Goal: Task Accomplishment & Management: Complete application form

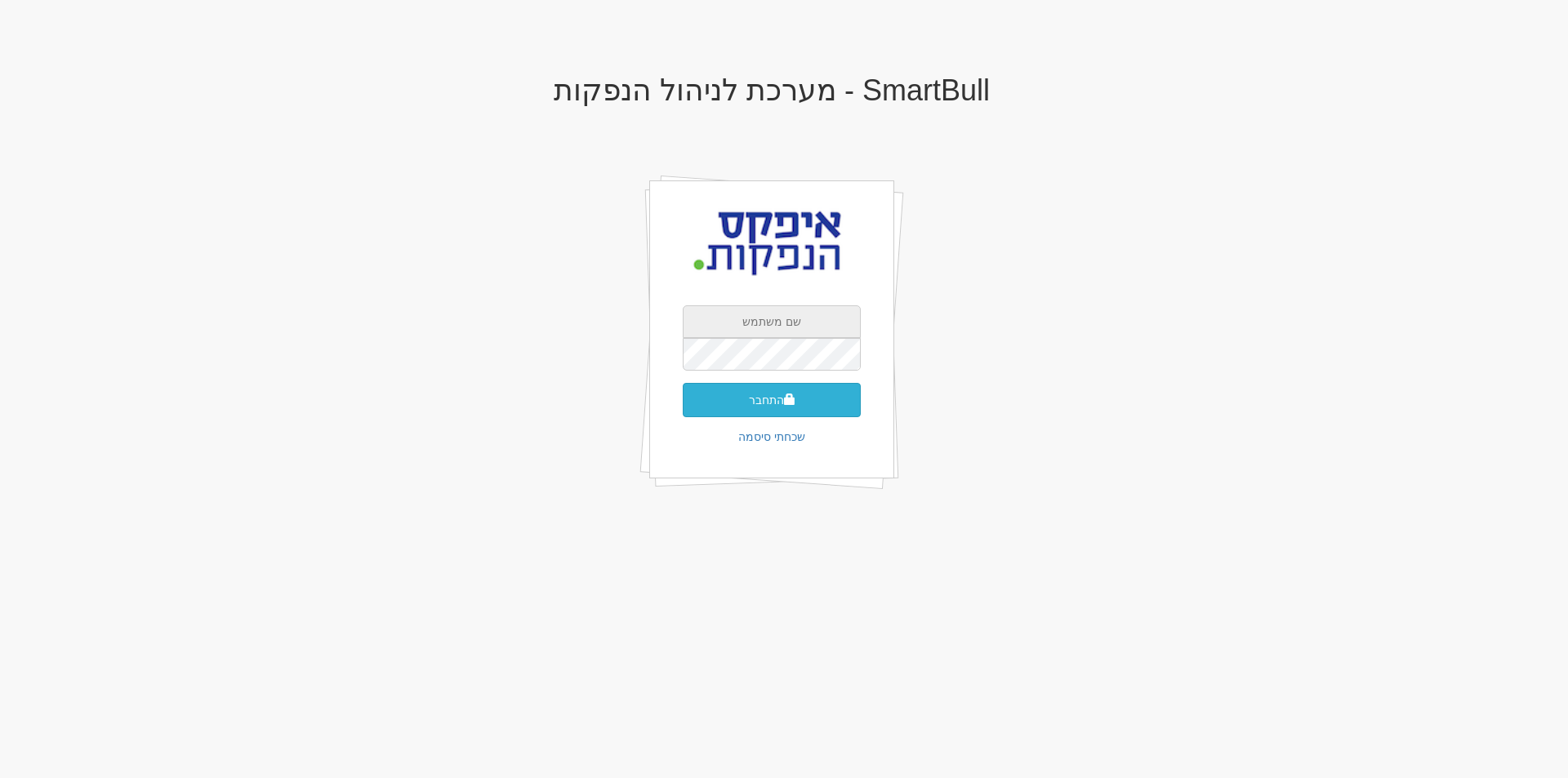
type input "apex"
click at [767, 405] on button "התחבר" at bounding box center [772, 400] width 178 height 34
type input "233625"
click at [771, 408] on button "התחבר" at bounding box center [772, 425] width 178 height 34
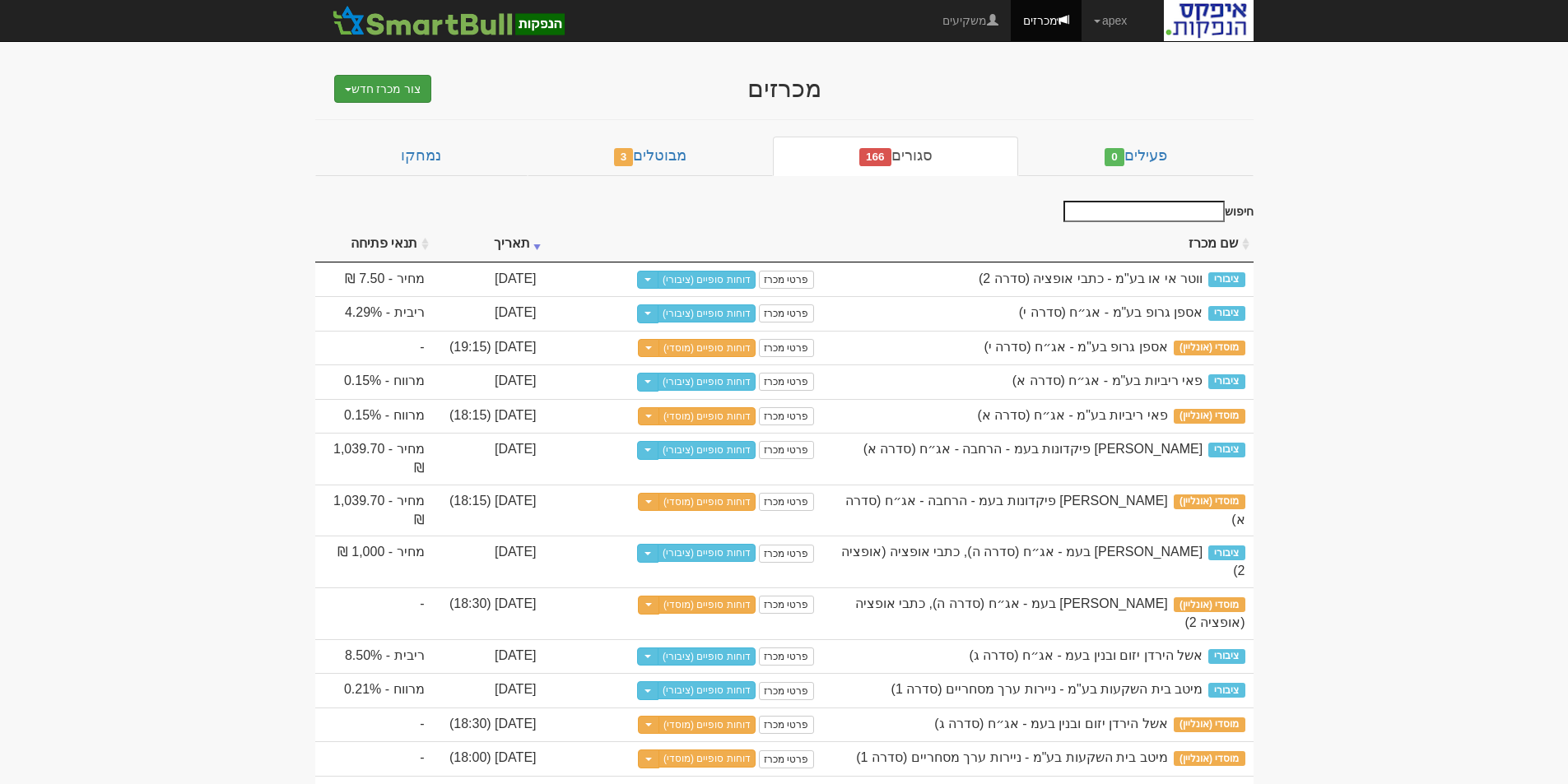
click at [379, 91] on button "צור מכרז חדש" at bounding box center [383, 88] width 98 height 28
click at [409, 113] on link "מוסדי" at bounding box center [342, 120] width 180 height 21
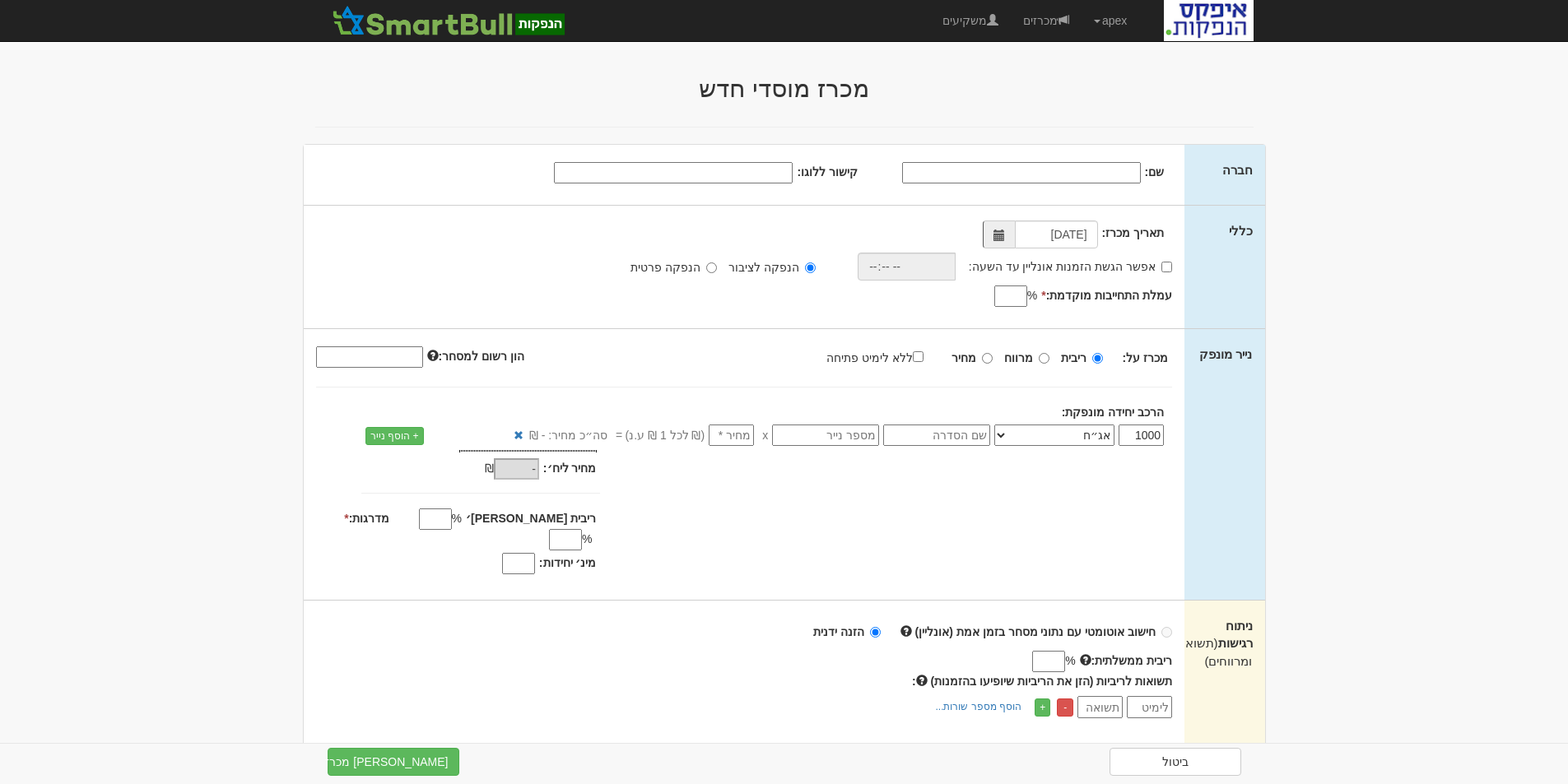
click at [1097, 166] on input "שם:" at bounding box center [1021, 172] width 239 height 21
type input "p"
click at [991, 246] on span at bounding box center [998, 234] width 32 height 28
type input "פאי ריביות בע"מ"
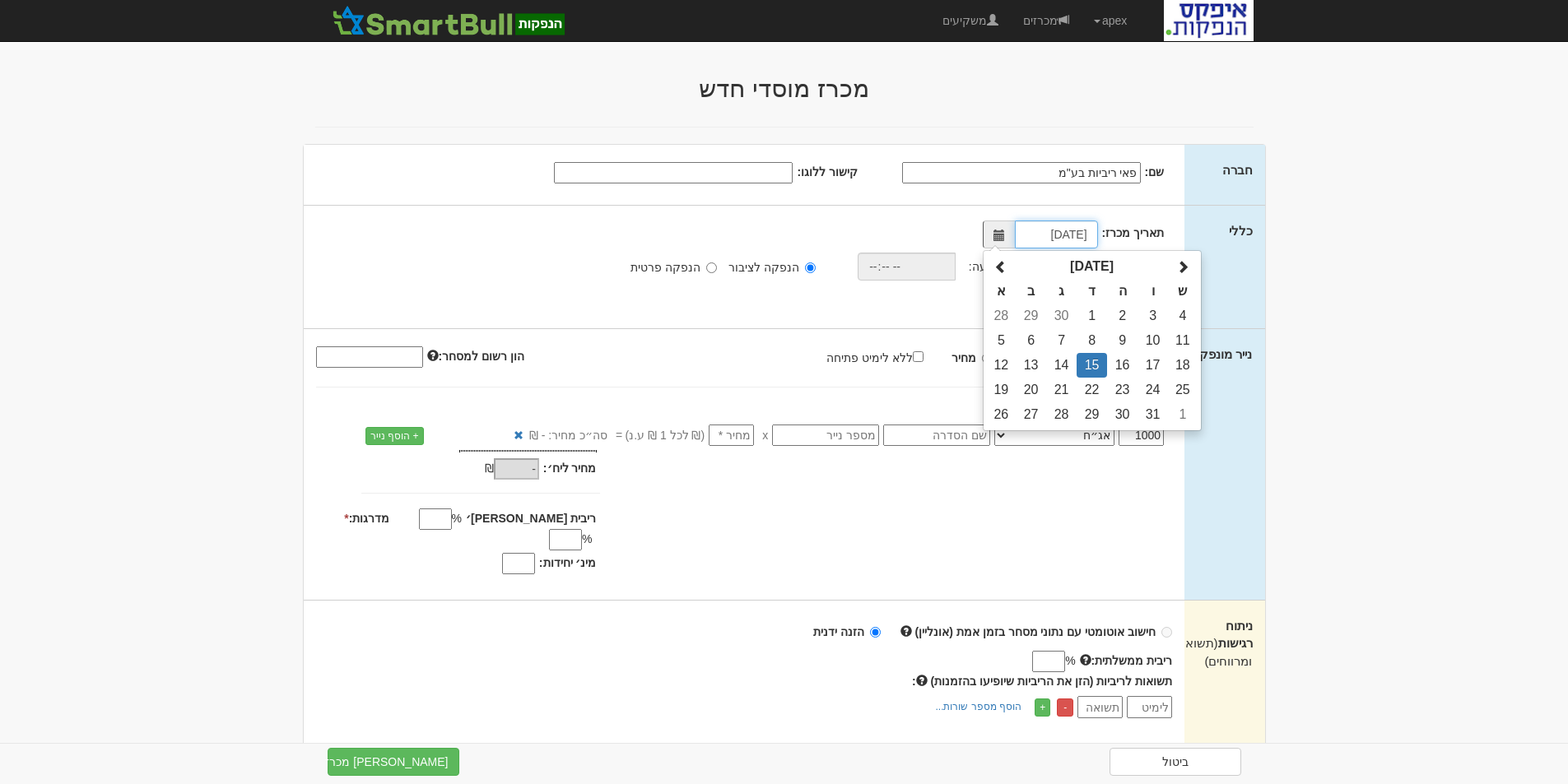
click at [994, 240] on span at bounding box center [998, 234] width 32 height 28
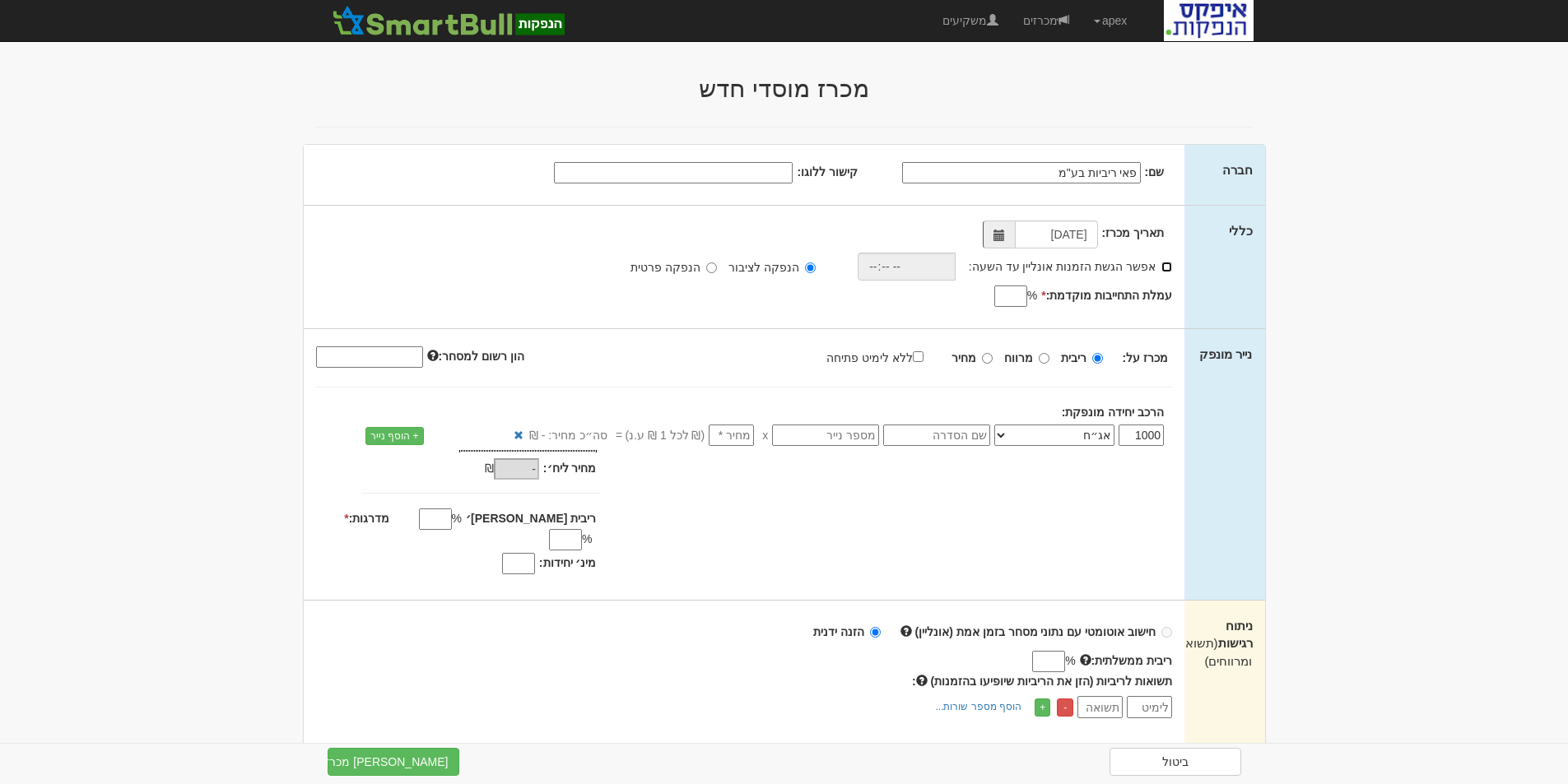
click at [1164, 266] on input "אפשר הגשת הזמנות אונליין עד השעה:" at bounding box center [1166, 267] width 10 height 10
checkbox input "true"
click at [932, 268] on input "time" at bounding box center [903, 266] width 98 height 28
type input "18:15"
click at [1015, 304] on input "עמלת התחייבות מוקדמת: *" at bounding box center [1011, 296] width 33 height 21
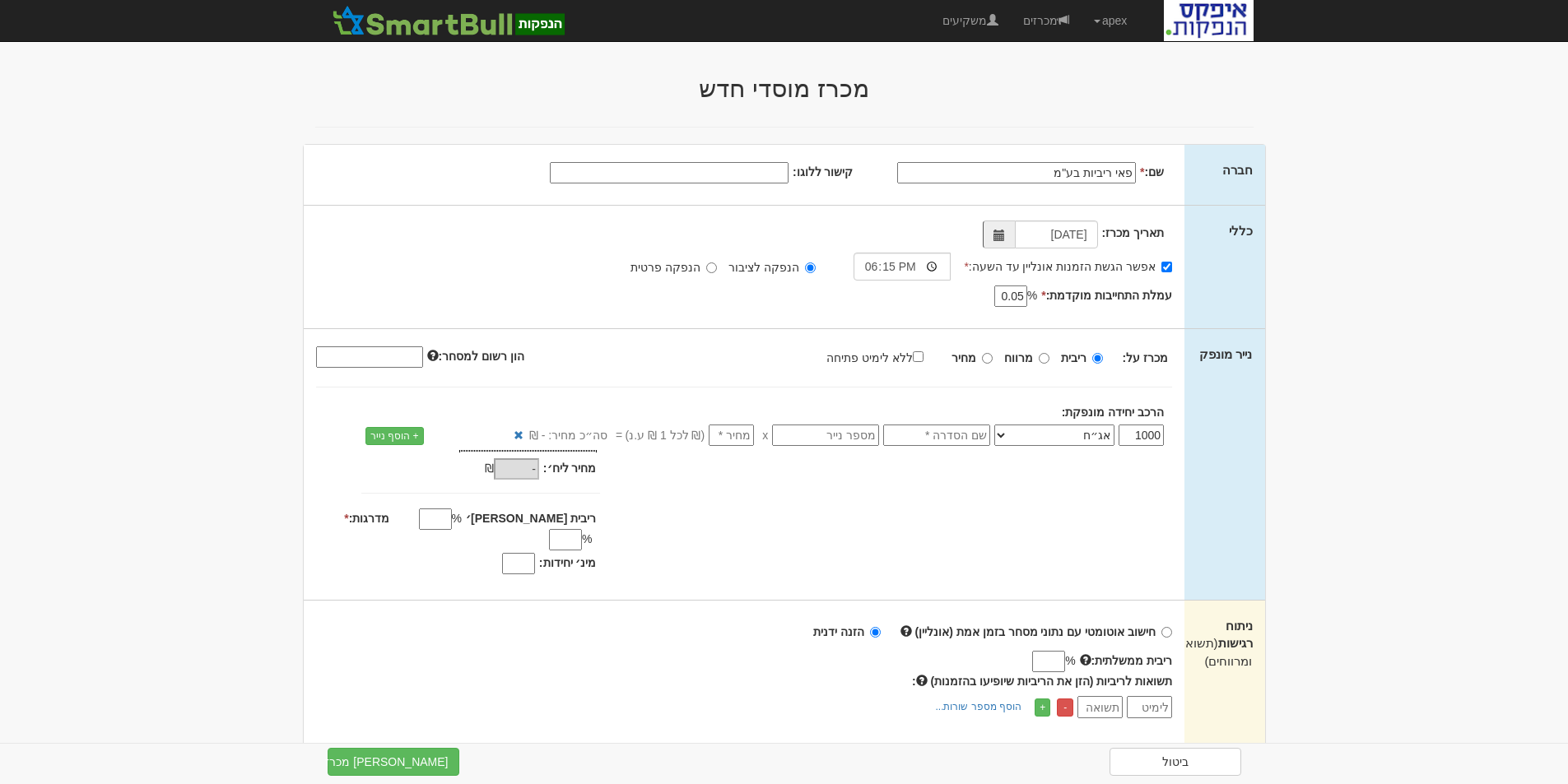
type input "0.05"
click at [1044, 356] on input "מרווח" at bounding box center [1044, 358] width 10 height 10
radio input "true"
click at [938, 436] on input "text" at bounding box center [936, 435] width 107 height 21
type input "סדרה ב"
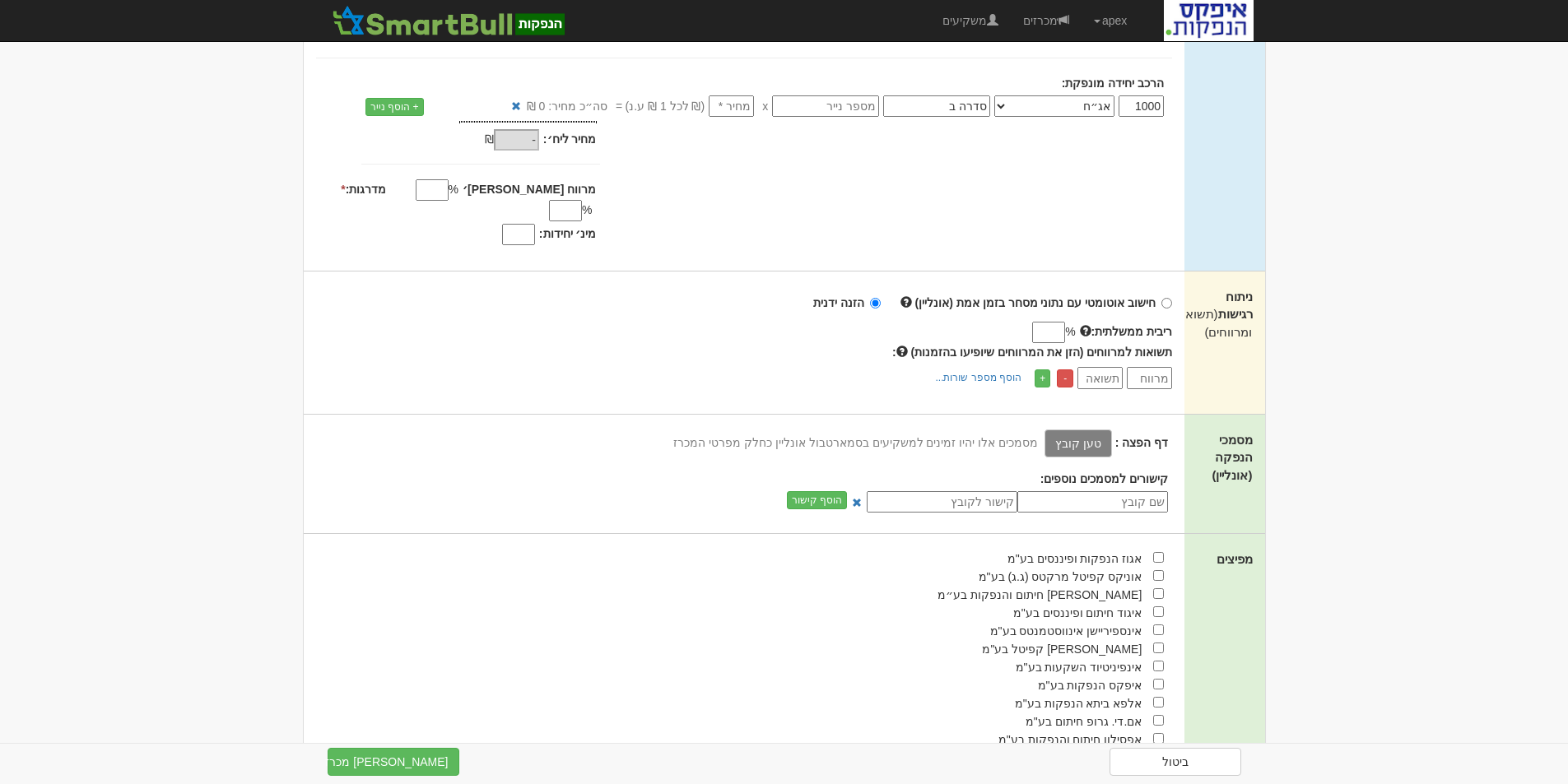
scroll to position [412, 0]
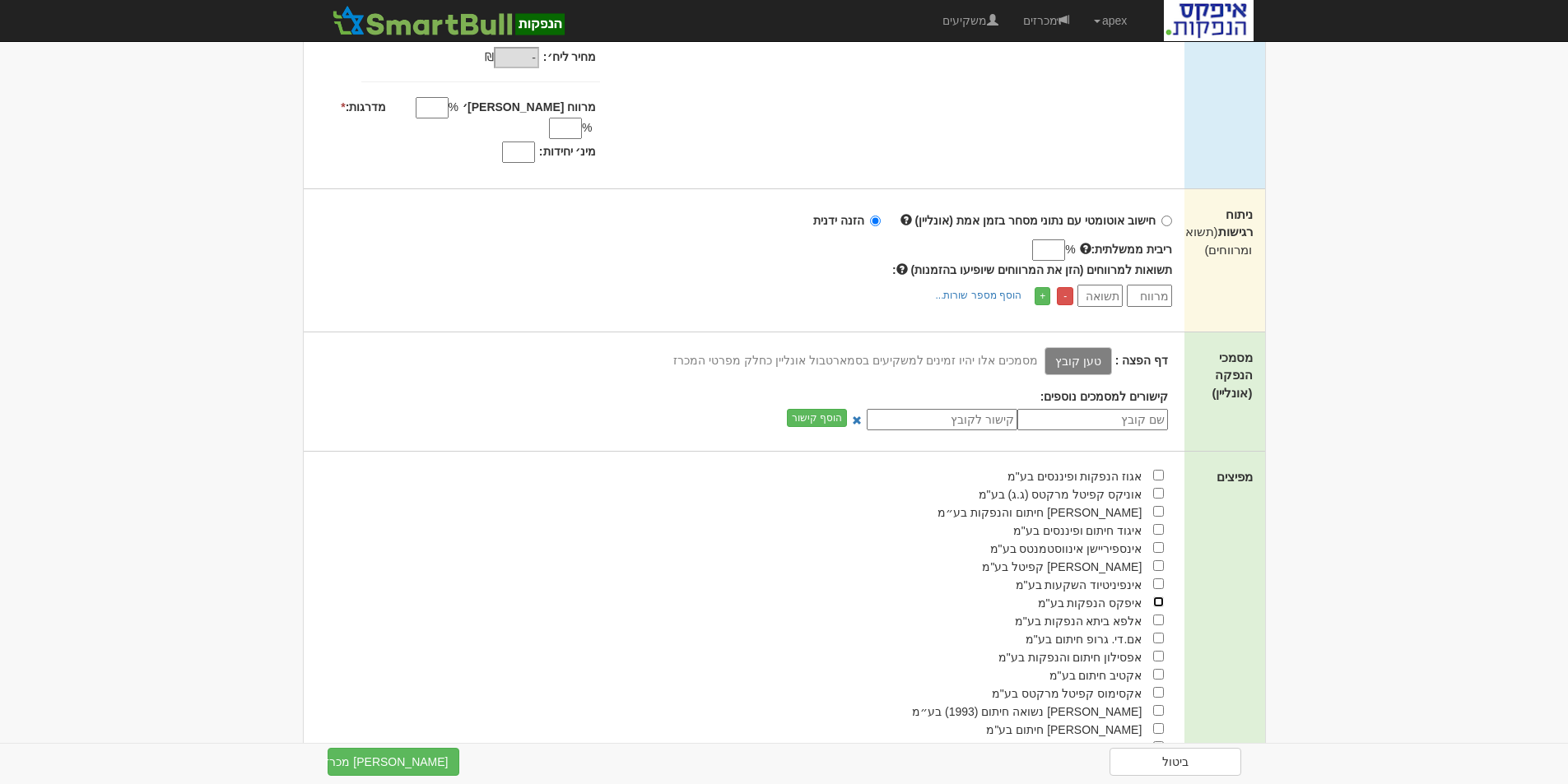
click at [1158, 596] on input "checkbox" at bounding box center [1159, 601] width 10 height 10
checkbox input "true"
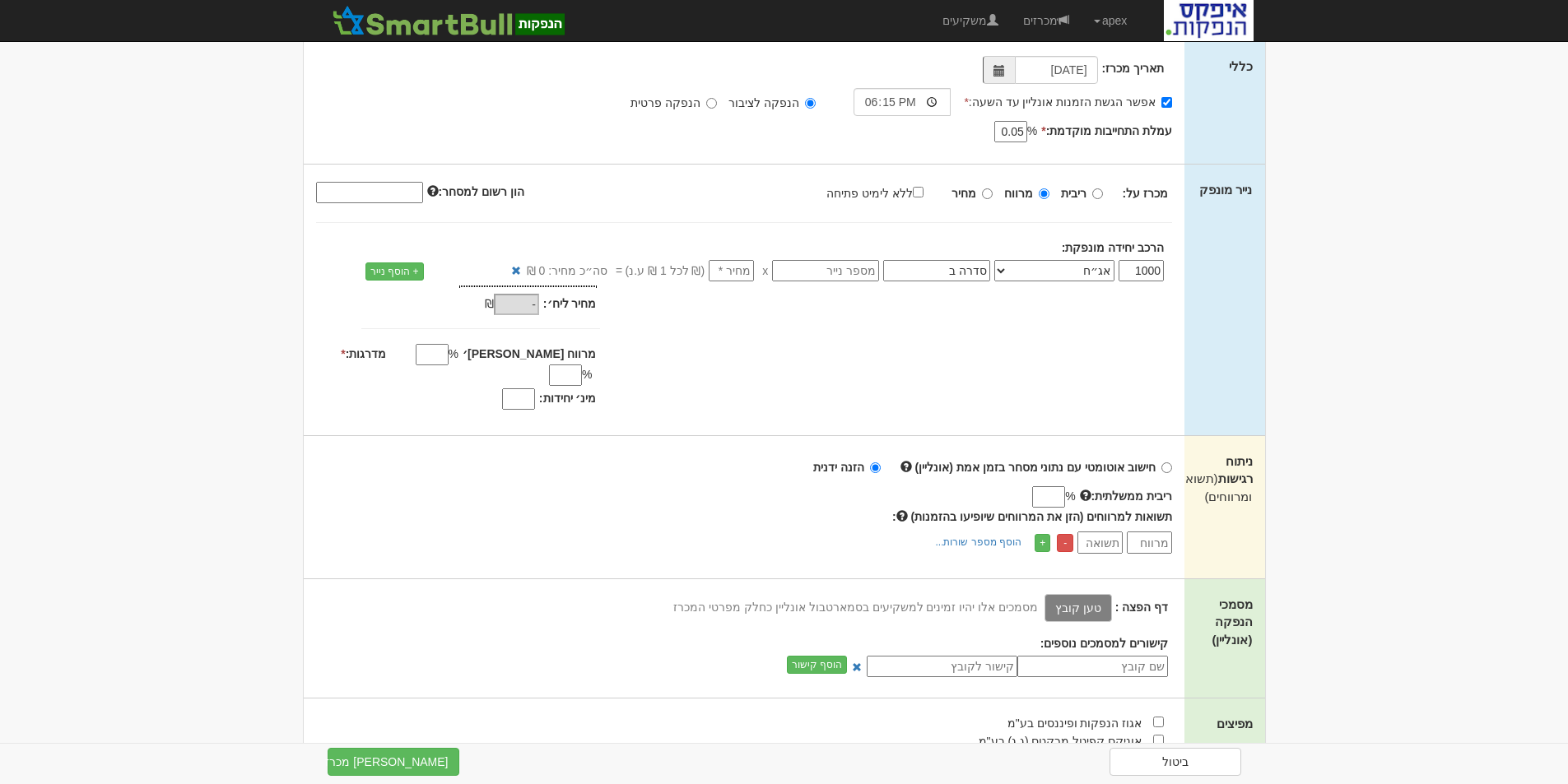
scroll to position [82, 0]
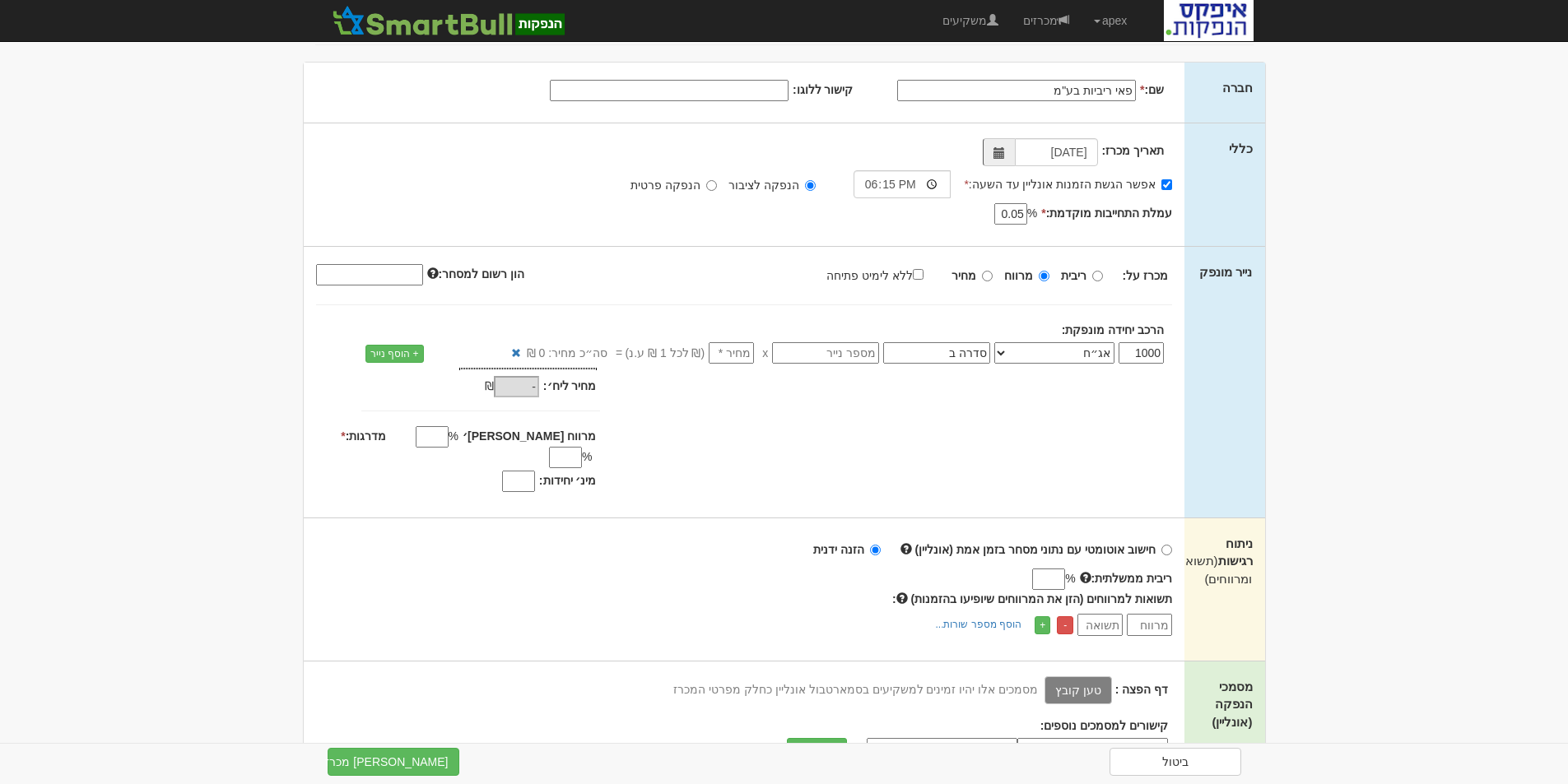
click at [514, 471] on input "מינ׳ יחידות:" at bounding box center [518, 481] width 33 height 21
type input "800"
drag, startPoint x: 735, startPoint y: 356, endPoint x: 775, endPoint y: 381, distance: 47.2
click at [735, 356] on input "number" at bounding box center [731, 353] width 45 height 21
type input "1"
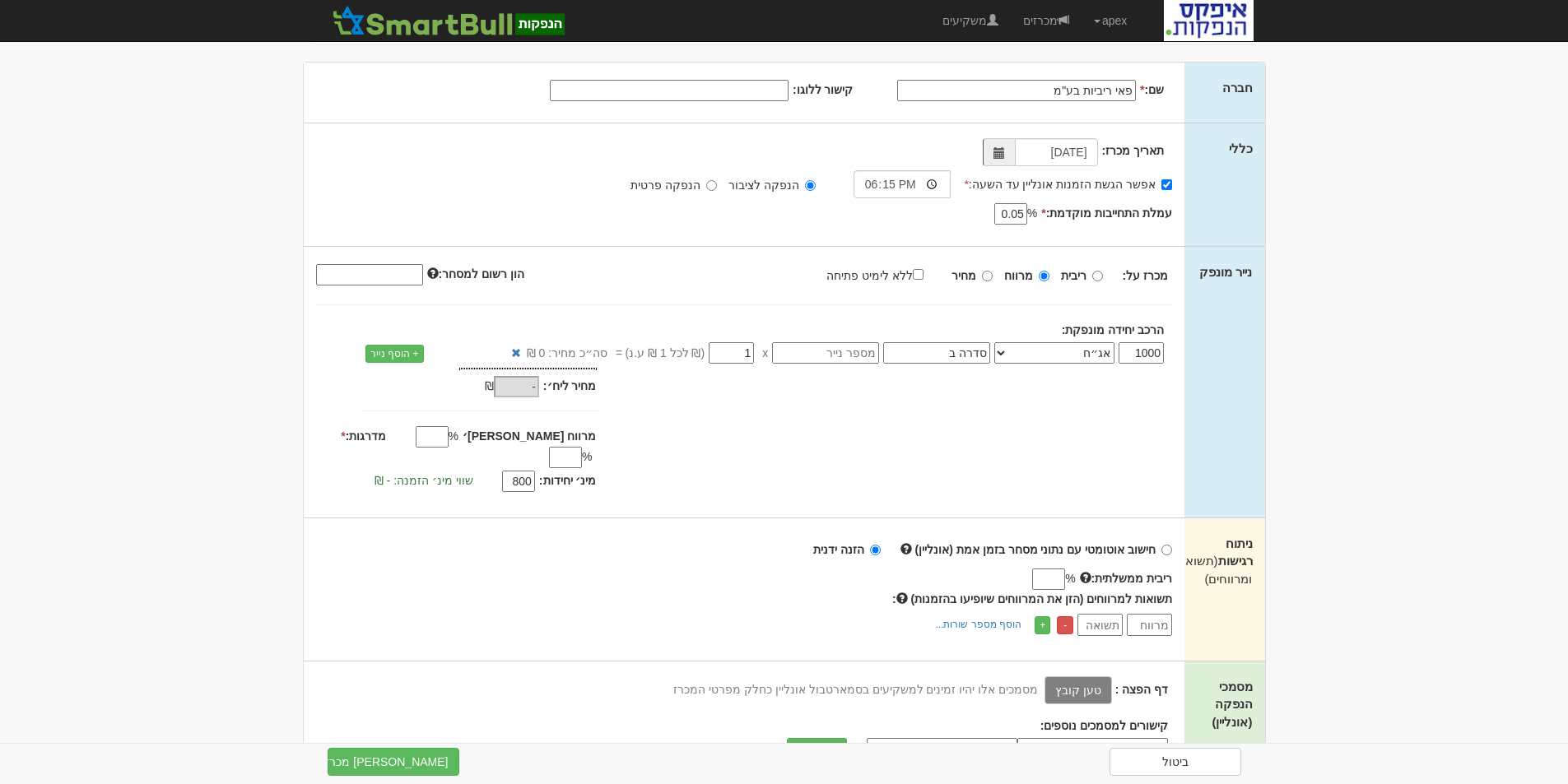
type input "1,000"
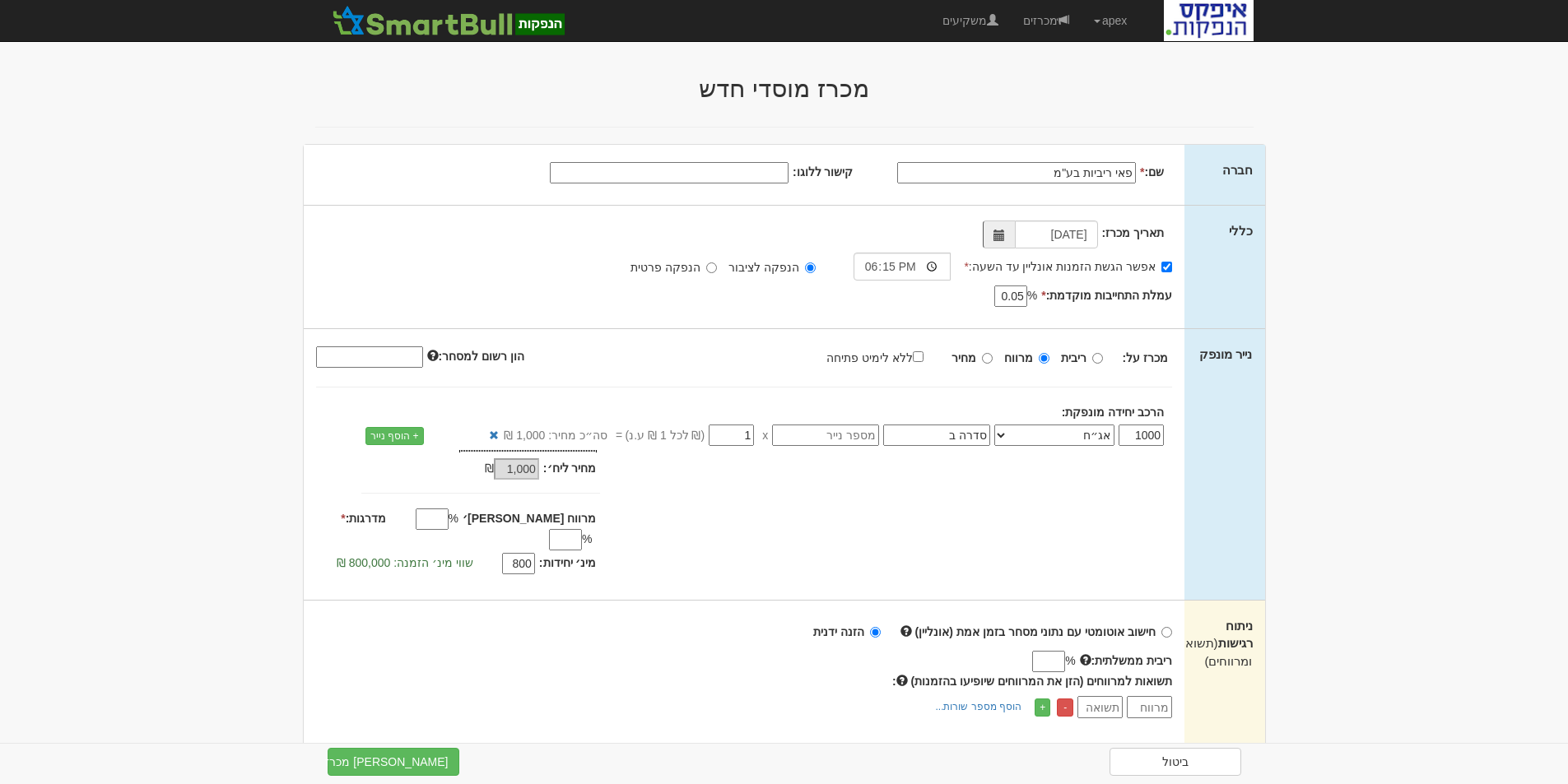
scroll to position [165, 0]
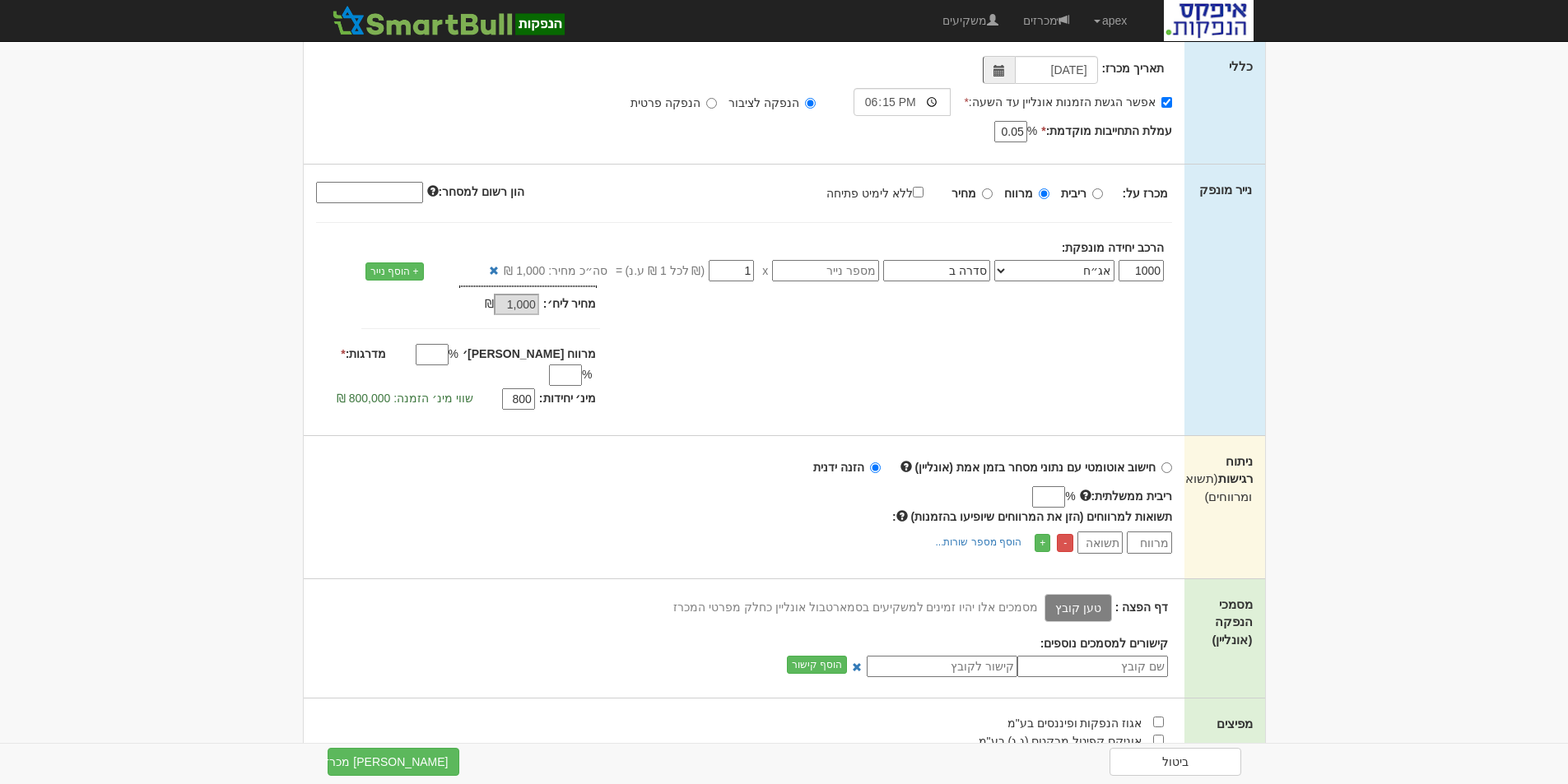
type input "1"
click at [449, 353] on input "מרווח מקס׳" at bounding box center [432, 354] width 33 height 21
type input "0.180"
click at [549, 365] on input "מדרגות: *" at bounding box center [566, 375] width 33 height 21
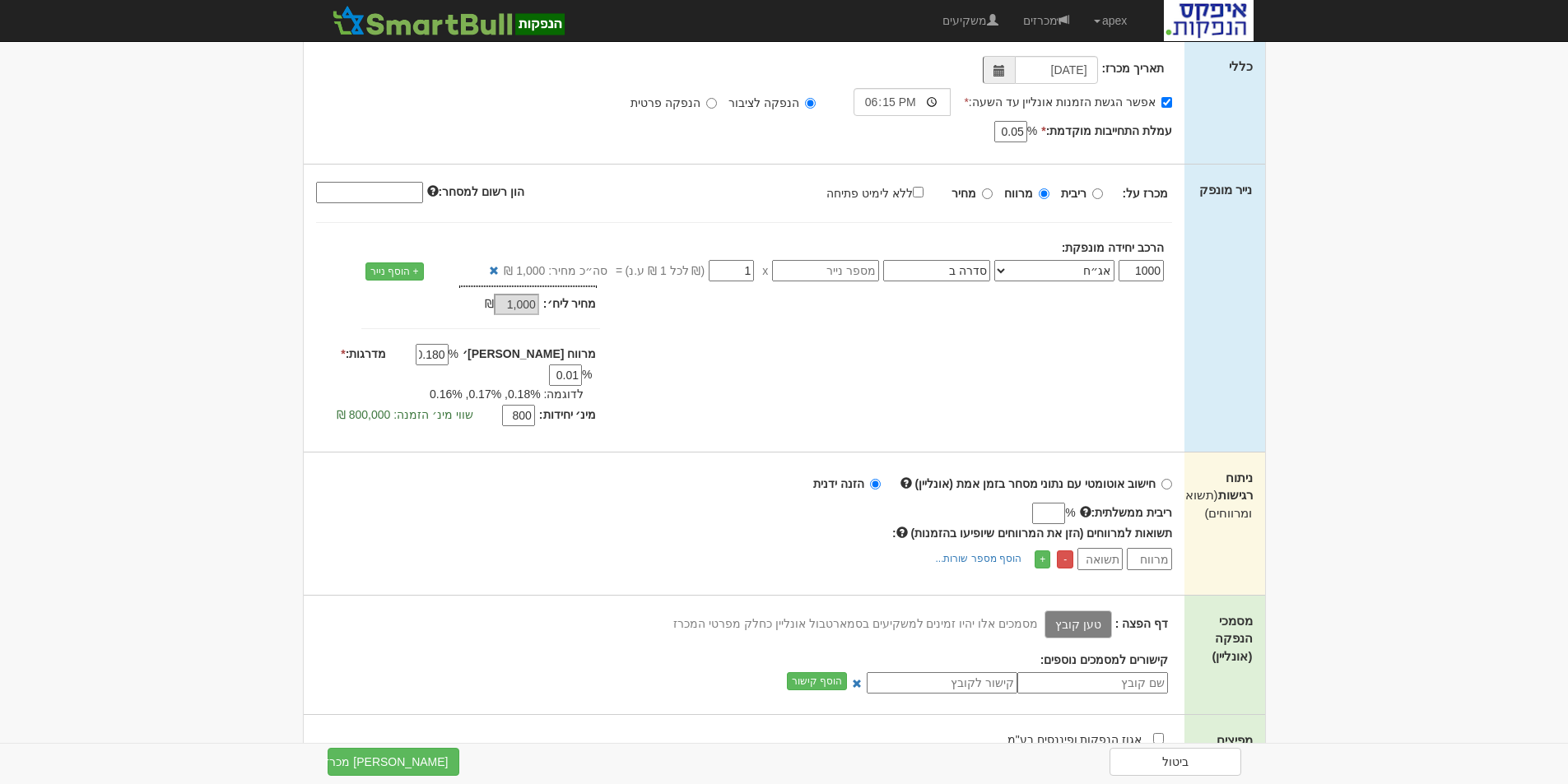
type input "0.01"
click at [454, 550] on div "+ הוסף מספר שורות... מספר שורות:" at bounding box center [741, 560] width 874 height 21
click at [449, 360] on input "0.180" at bounding box center [432, 354] width 33 height 21
drag, startPoint x: 499, startPoint y: 353, endPoint x: 545, endPoint y: 347, distance: 46.4
click at [545, 346] on div "מרווח מקס׳ % 0.180" at bounding box center [445, 346] width 306 height 0
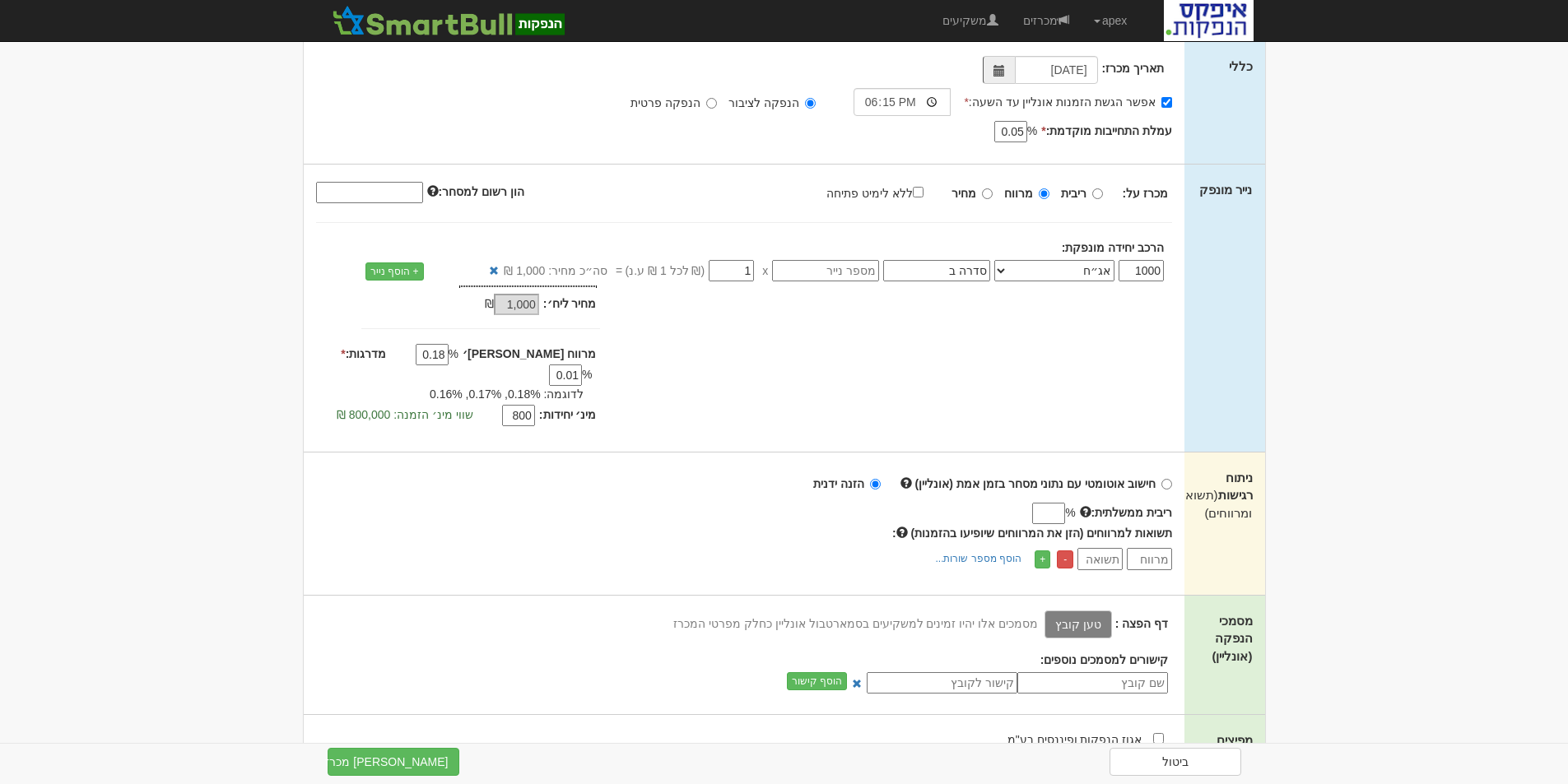
type input "0.180"
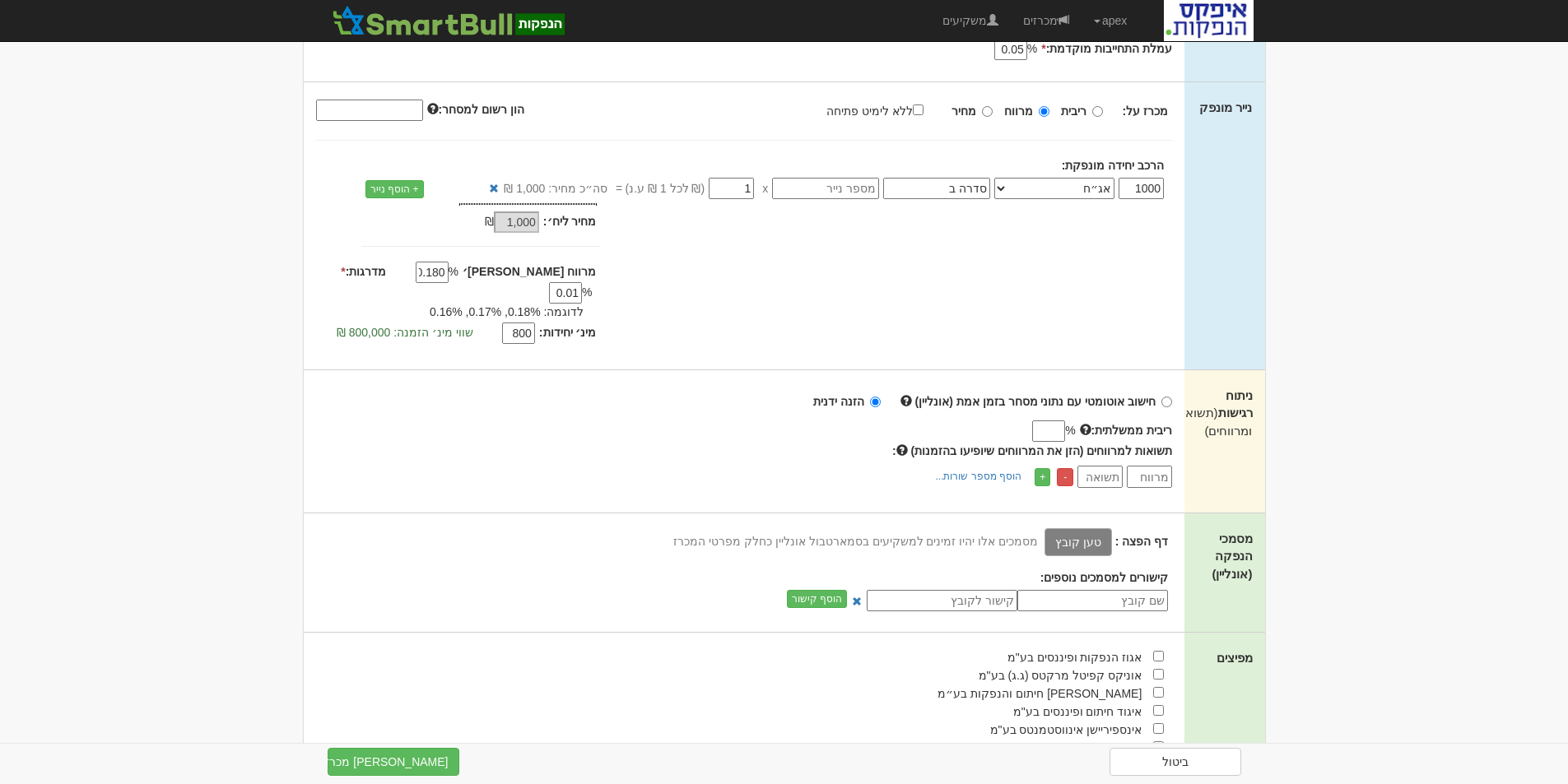
click at [1076, 528] on label "טען קובץ" at bounding box center [1078, 542] width 68 height 28
click at [1041, 533] on input "טען קובץ" at bounding box center [1041, 541] width 0 height 18
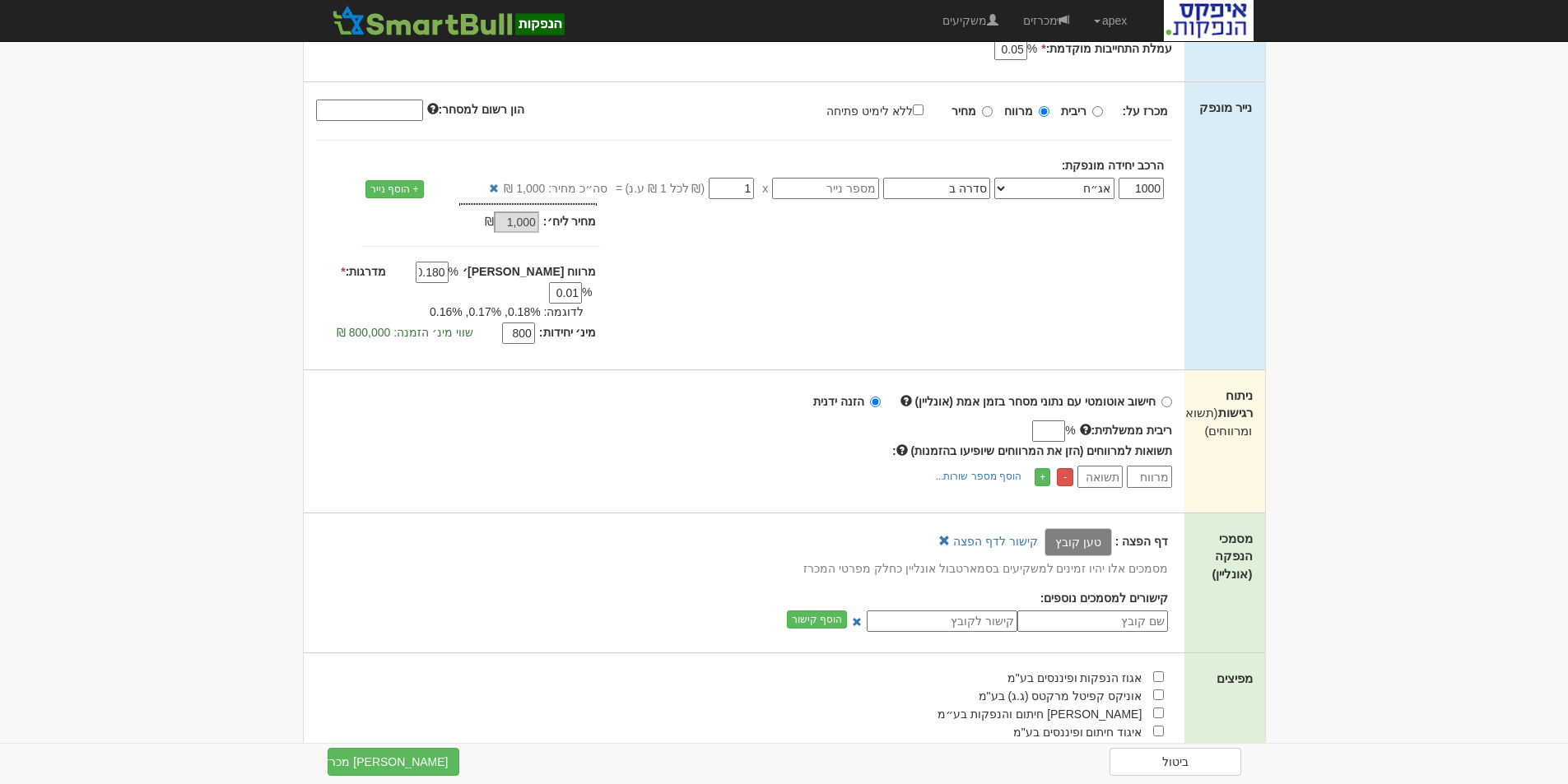
scroll to position [0, 0]
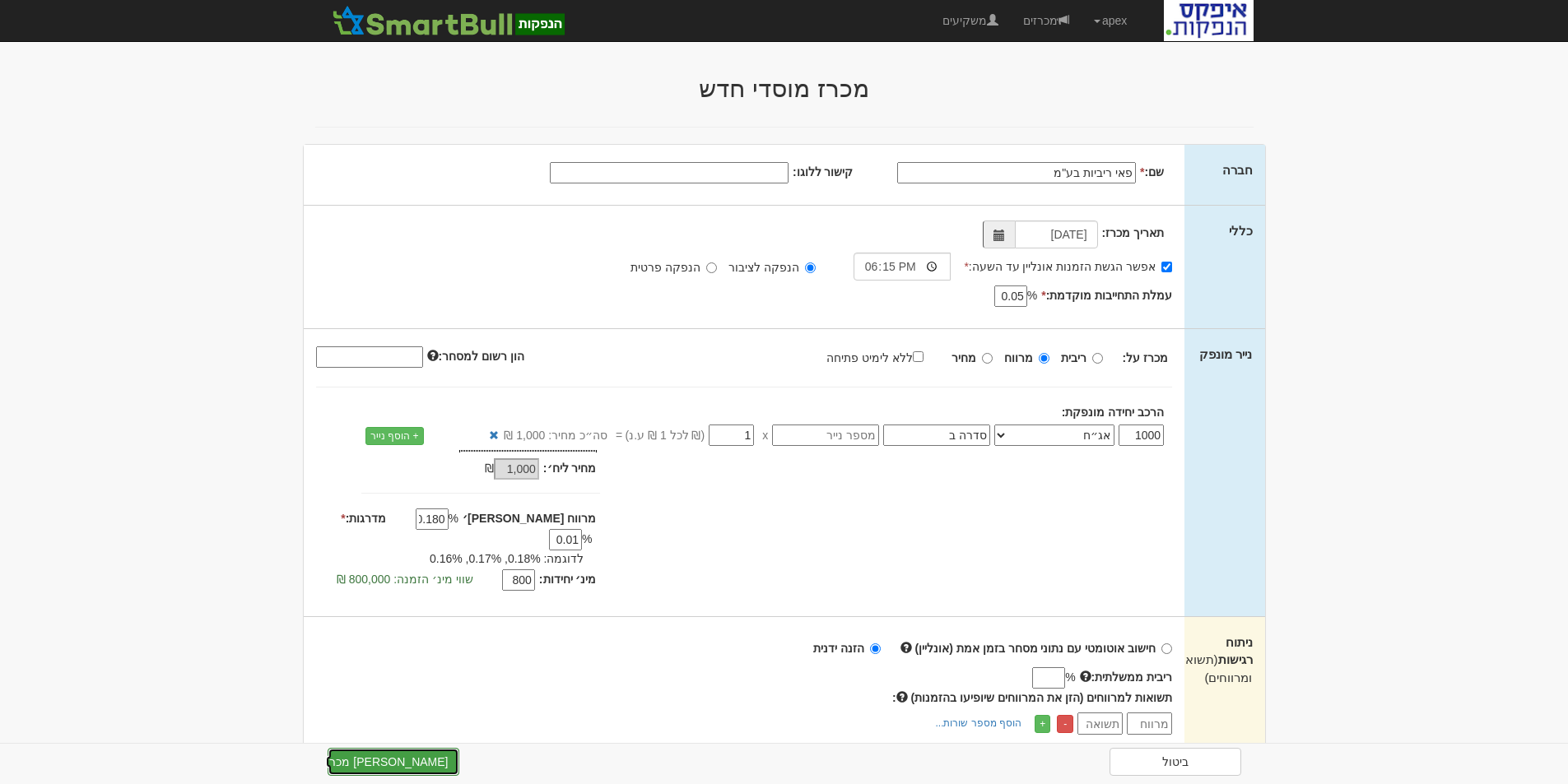
click at [395, 763] on button "צור מכרז" at bounding box center [393, 762] width 131 height 28
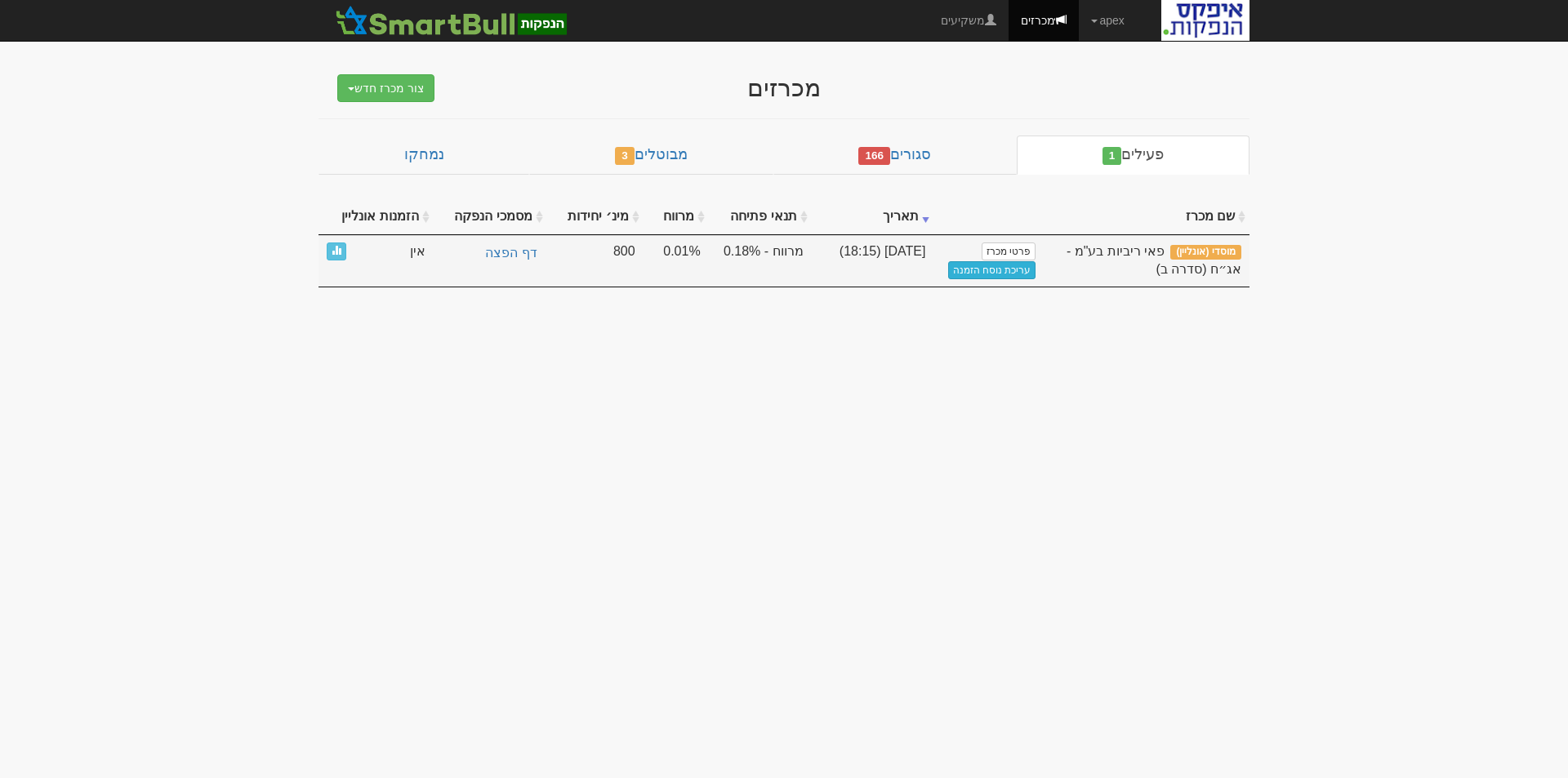
click at [990, 270] on link "עריכת נוסח הזמנה" at bounding box center [993, 270] width 89 height 18
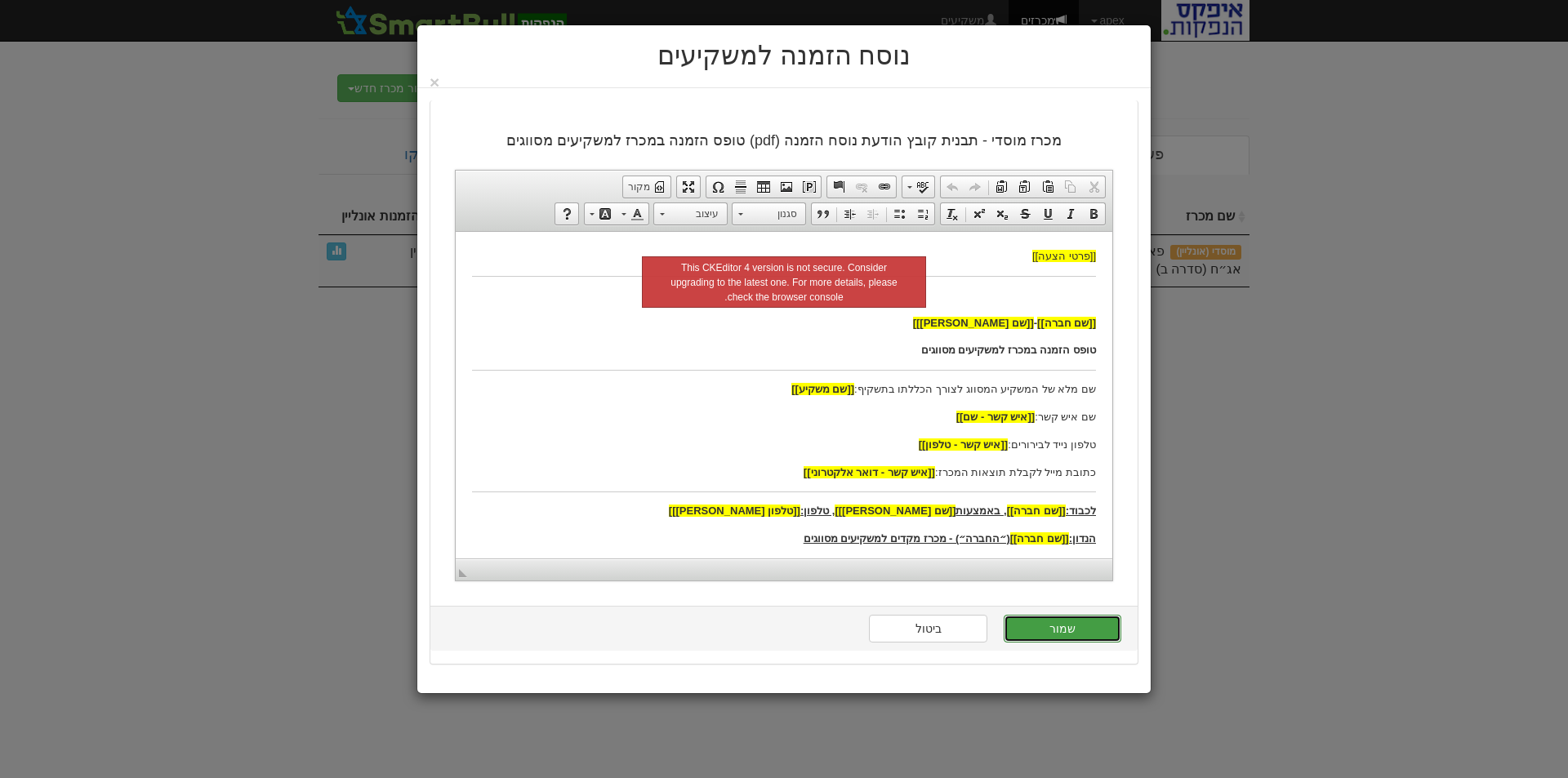
click at [1072, 629] on button "שמור" at bounding box center [1063, 628] width 118 height 28
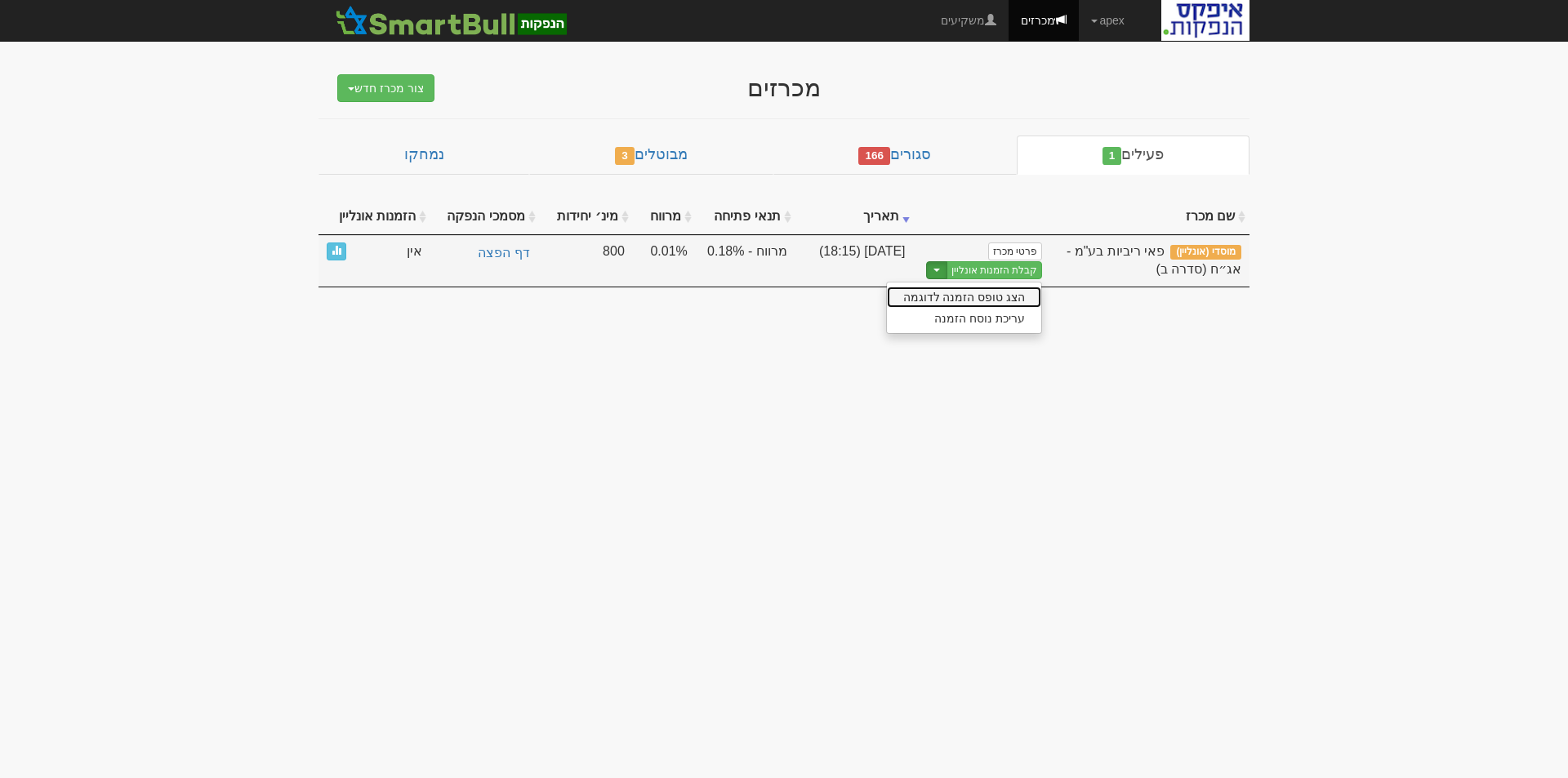
click at [980, 294] on link "הצג טופס הזמנה לדוגמה" at bounding box center [965, 297] width 155 height 21
click at [940, 270] on span "button" at bounding box center [937, 271] width 7 height 3
click at [988, 295] on link "הצג טופס הזמנה לדוגמה" at bounding box center [965, 297] width 155 height 21
click at [940, 270] on span "button" at bounding box center [937, 271] width 7 height 3
click at [994, 321] on link "עריכת נוסח הזמנה" at bounding box center [965, 318] width 155 height 21
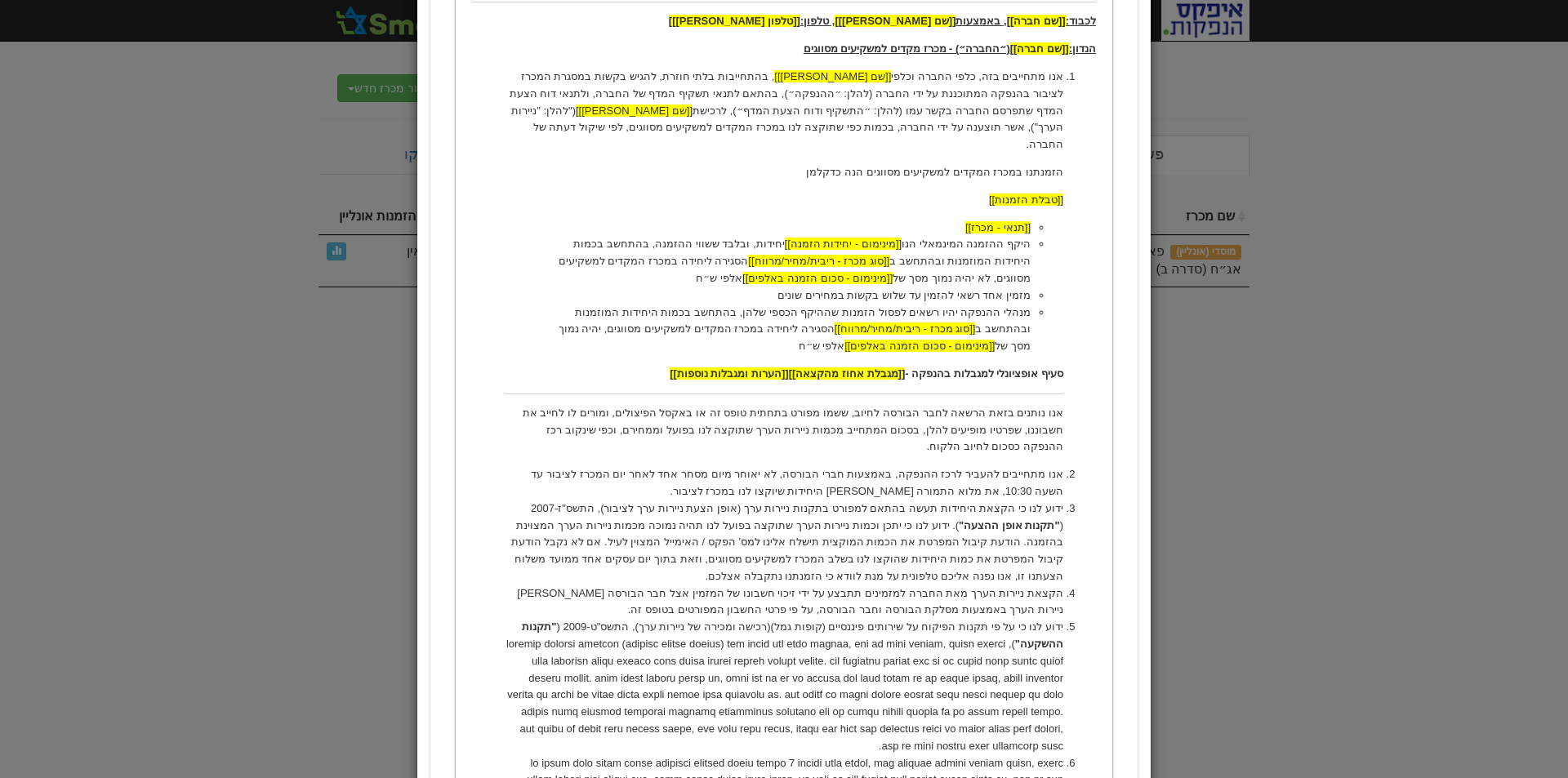
scroll to position [898, 0]
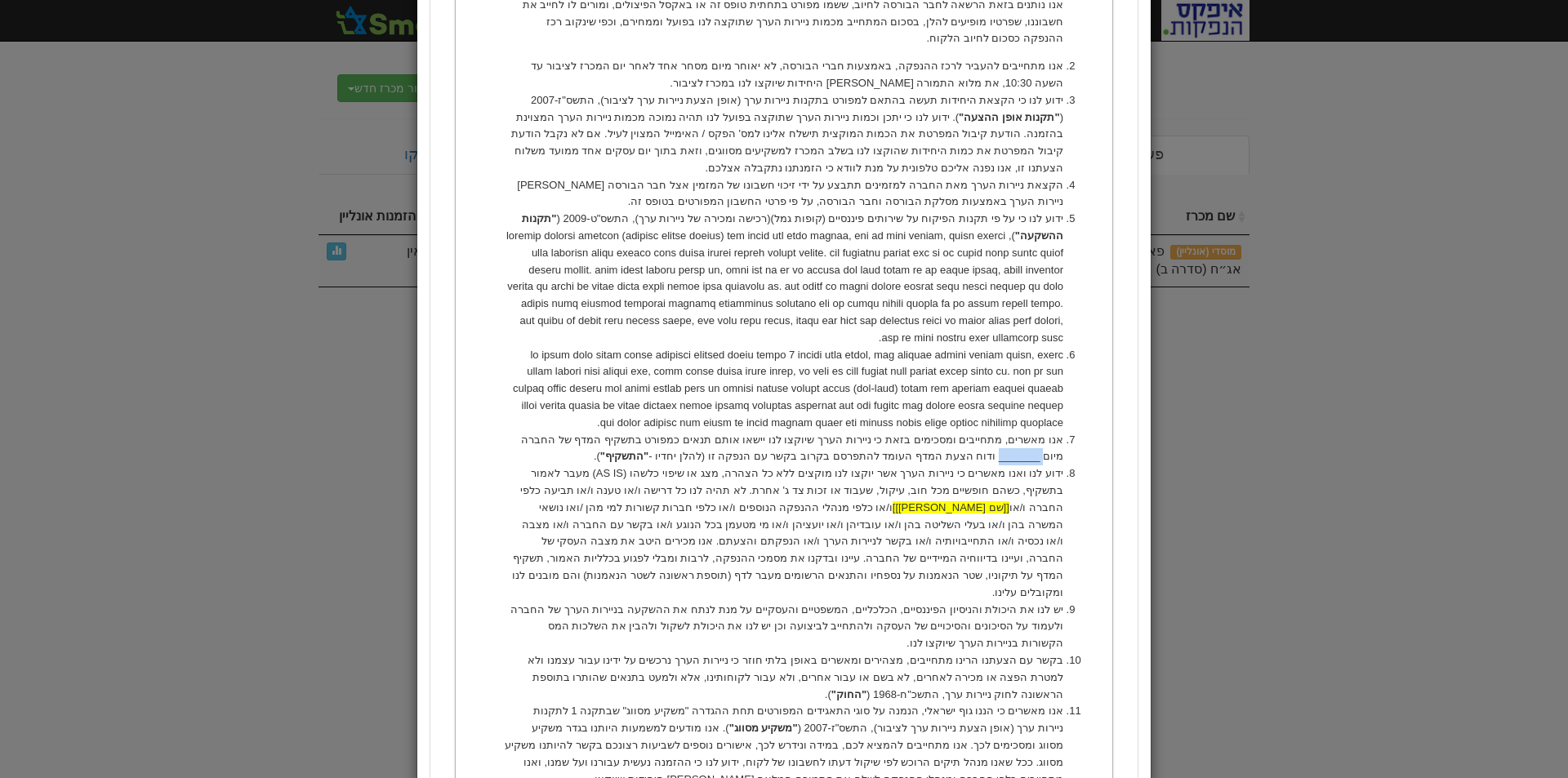
drag, startPoint x: 507, startPoint y: 403, endPoint x: 551, endPoint y: 409, distance: 44.4
click at [551, 432] on li "אנו מאשרים, מתחייבים ומסכימים בזאת כי ניירות הערך שיוקצו לנו יישאו אותם תנאים כ…" at bounding box center [784, 449] width 559 height 34
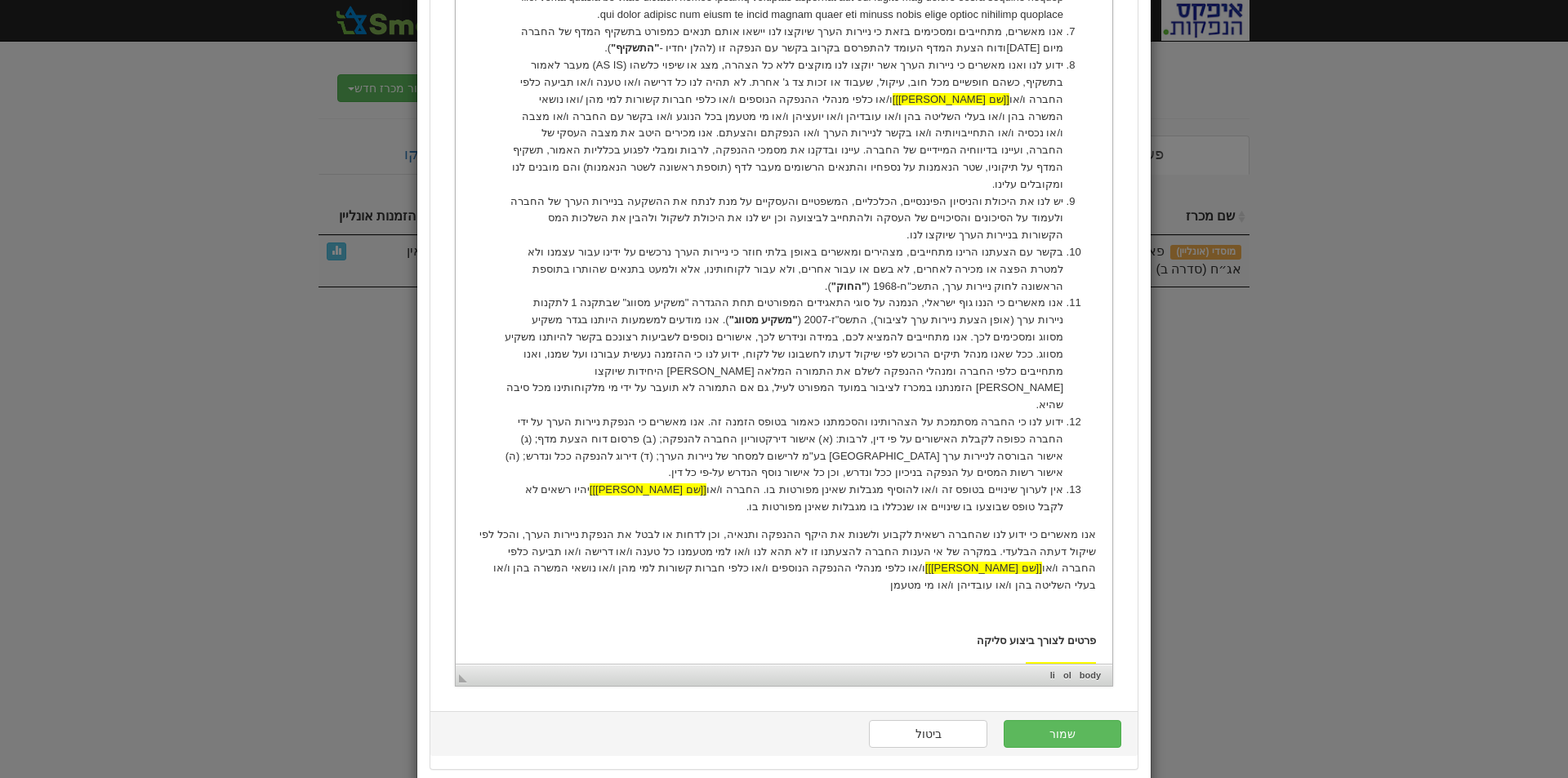
scroll to position [1352, 0]
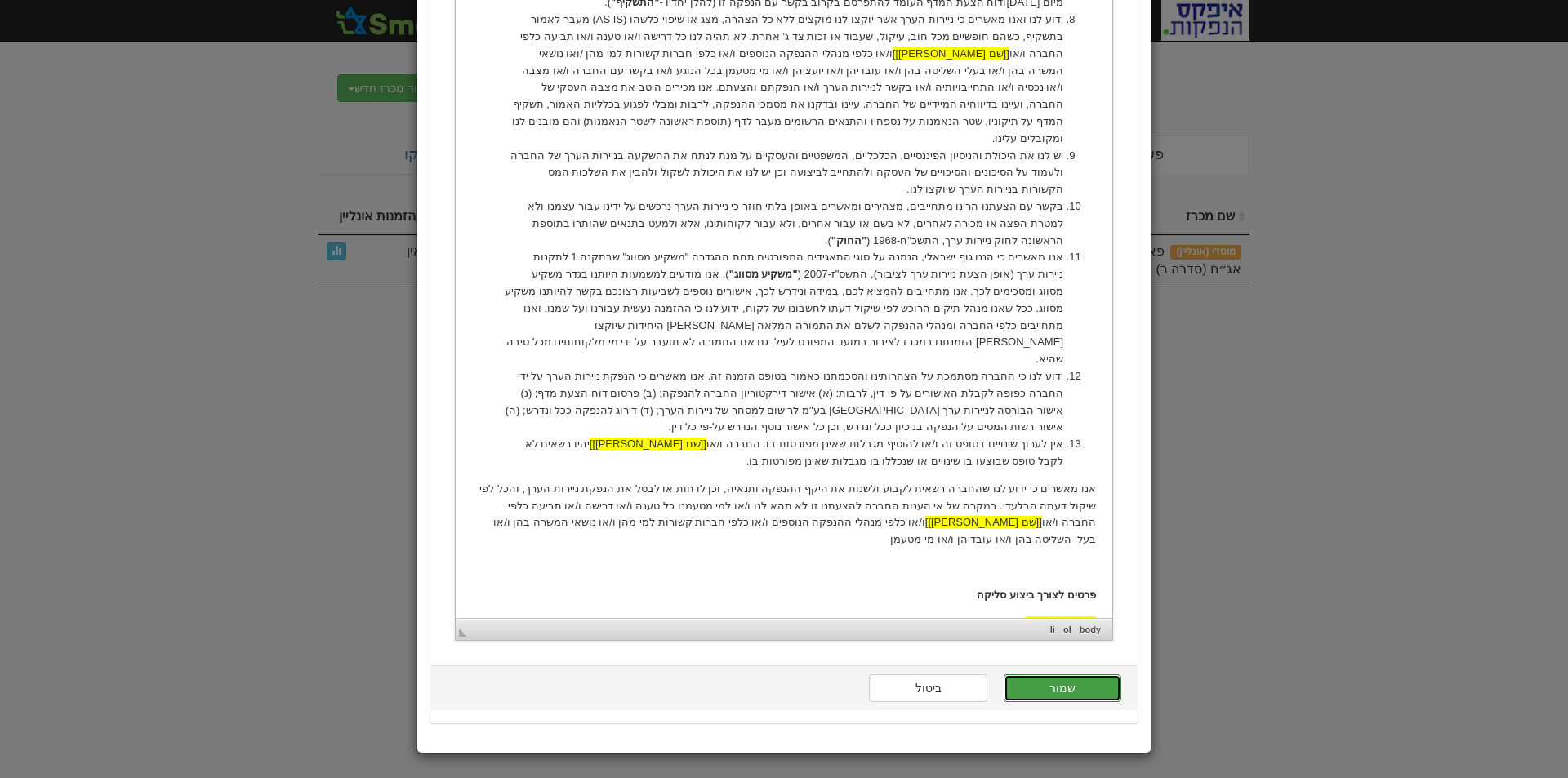
click at [1078, 689] on button "שמור" at bounding box center [1063, 688] width 118 height 28
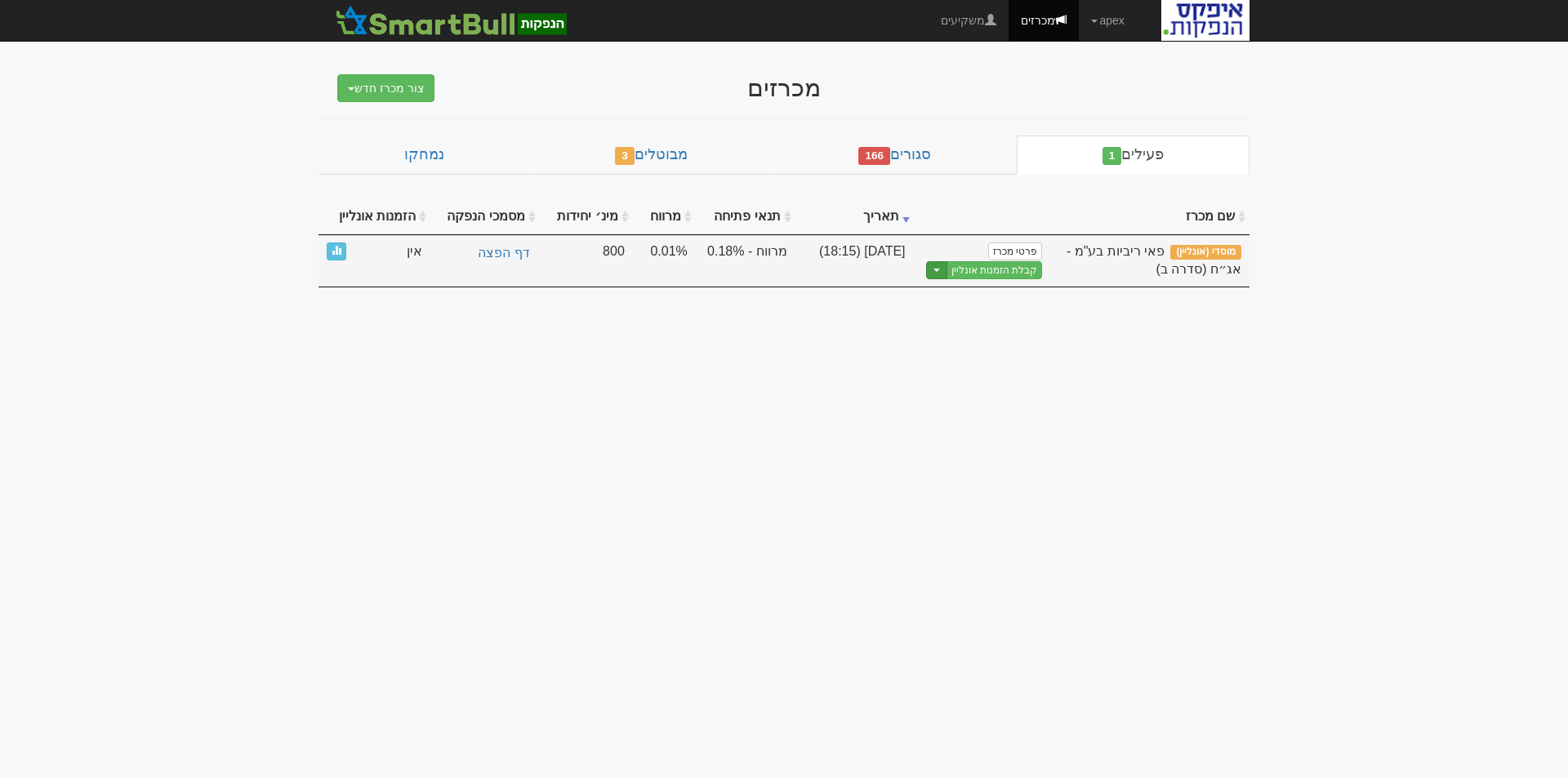
click at [939, 271] on button "Toggle Dropdown" at bounding box center [937, 271] width 21 height 19
click at [985, 298] on link "הצג טופס הזמנה לדוגמה" at bounding box center [965, 297] width 155 height 21
click at [975, 269] on link "קבלת הזמנות אונליין" at bounding box center [995, 271] width 96 height 19
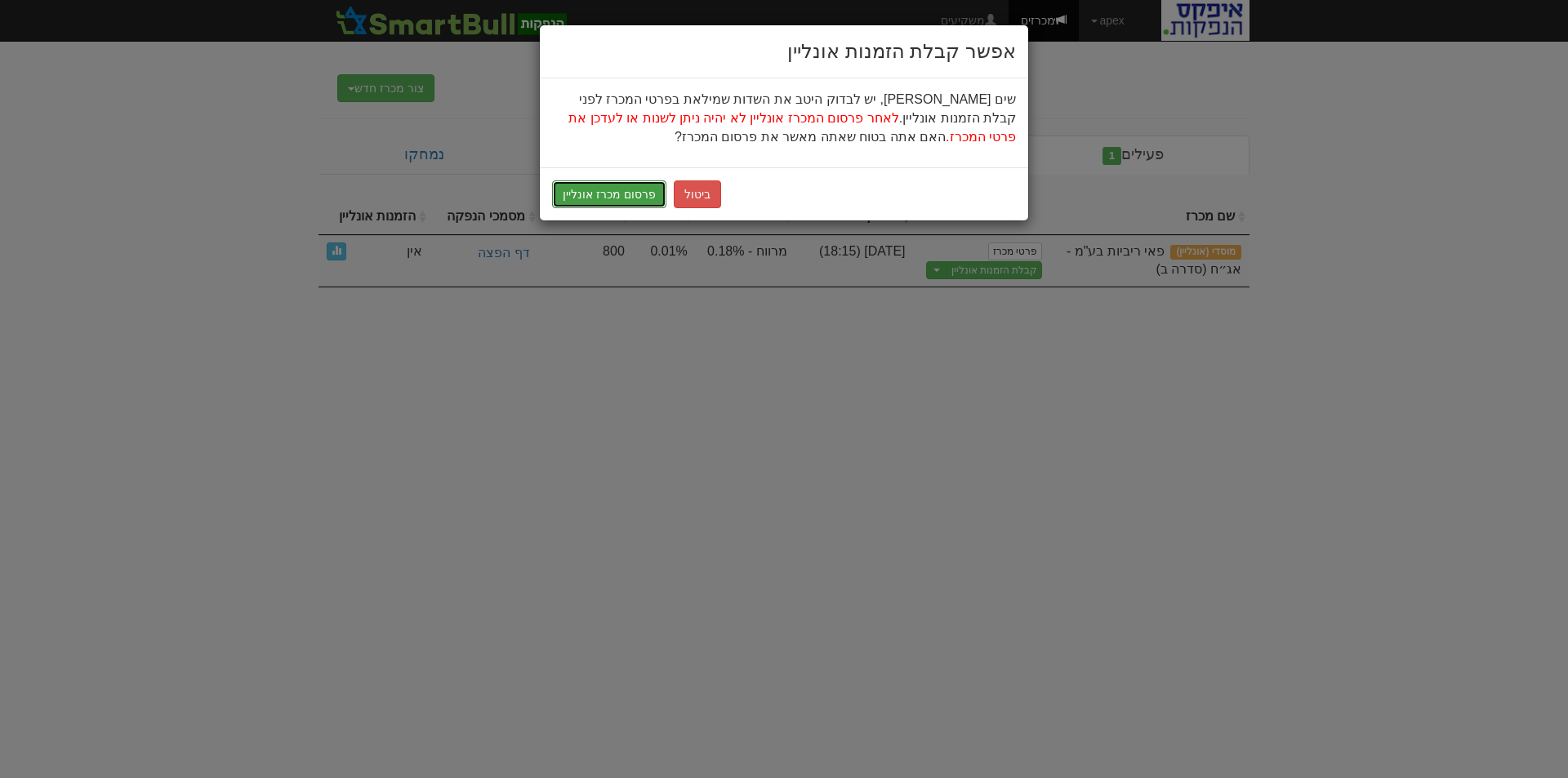
click at [613, 194] on button "פרסום מכרז אונליין" at bounding box center [609, 194] width 114 height 28
